Goal: Task Accomplishment & Management: Manage account settings

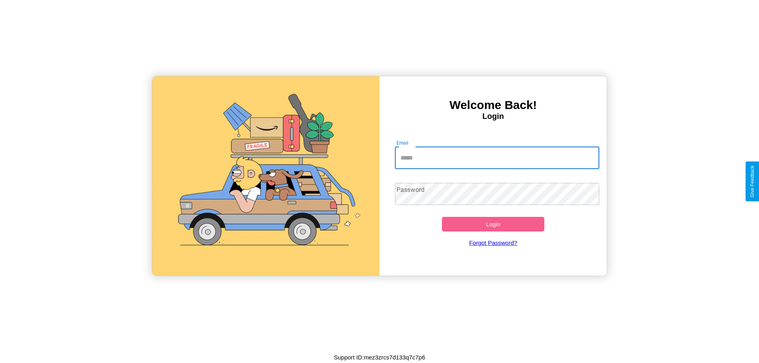
click at [497, 158] on input "Email" at bounding box center [497, 158] width 205 height 22
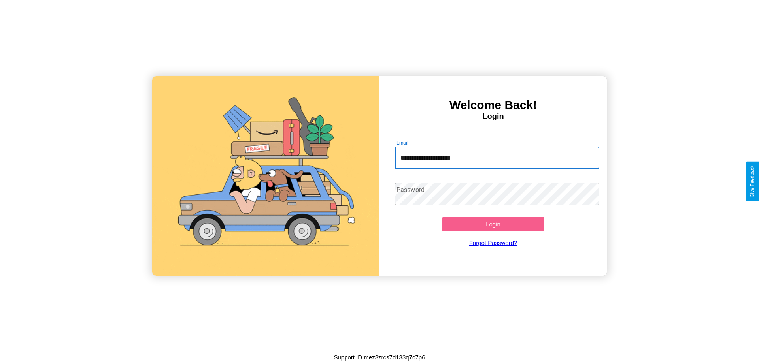
type input "**********"
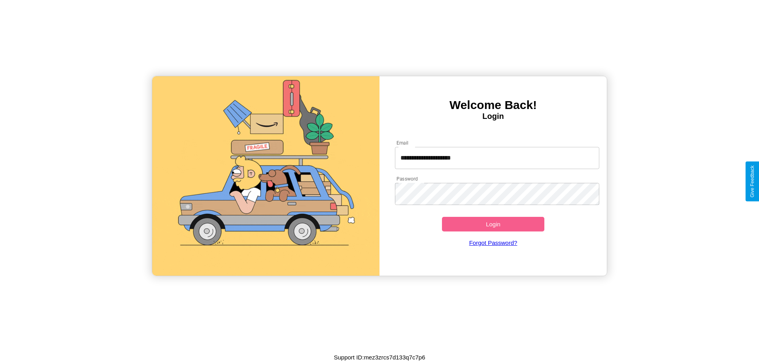
click at [493, 224] on button "Login" at bounding box center [493, 224] width 102 height 15
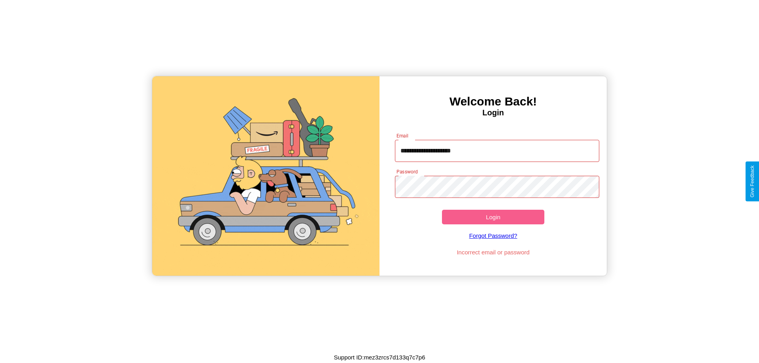
click at [493, 217] on button "Login" at bounding box center [493, 217] width 102 height 15
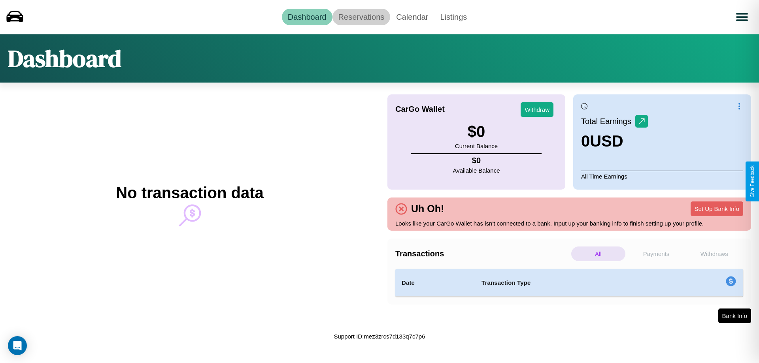
click at [361, 17] on link "Reservations" at bounding box center [361, 17] width 58 height 17
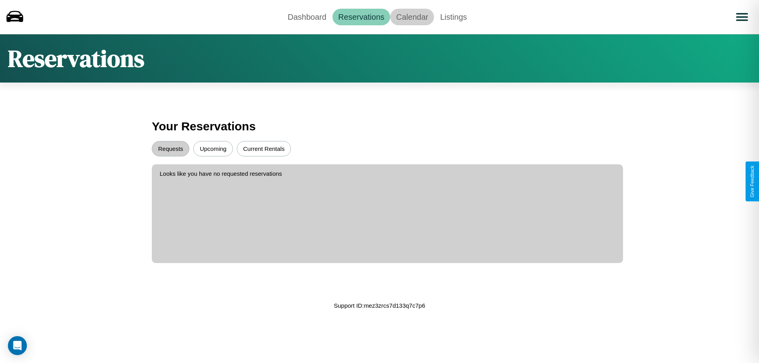
click at [412, 17] on link "Calendar" at bounding box center [412, 17] width 44 height 17
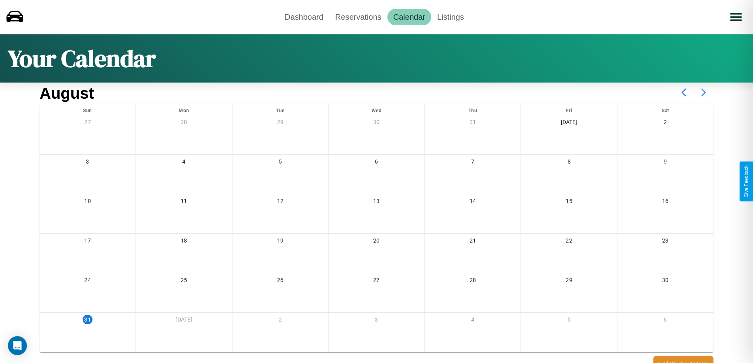
click at [704, 93] on icon at bounding box center [704, 93] width 20 height 20
